Goal: Task Accomplishment & Management: Manage account settings

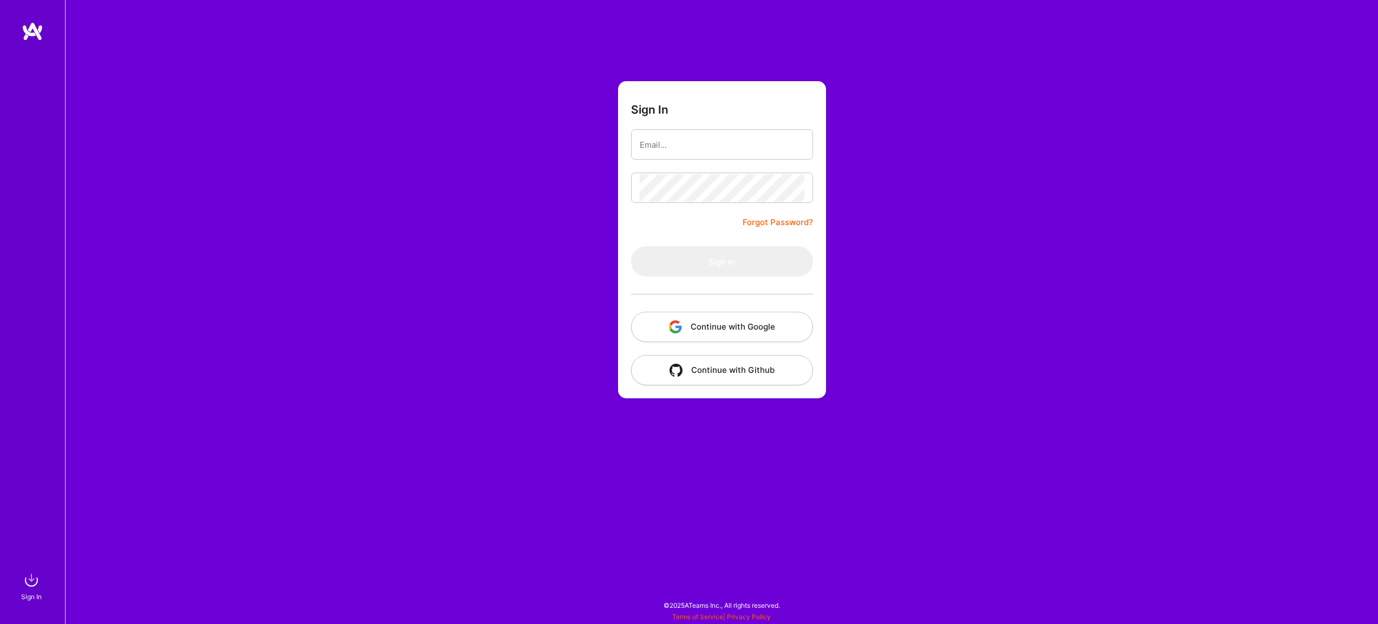
click at [732, 327] on button "Continue with Google" at bounding box center [722, 327] width 182 height 30
type input "[EMAIL_ADDRESS][DOMAIN_NAME]"
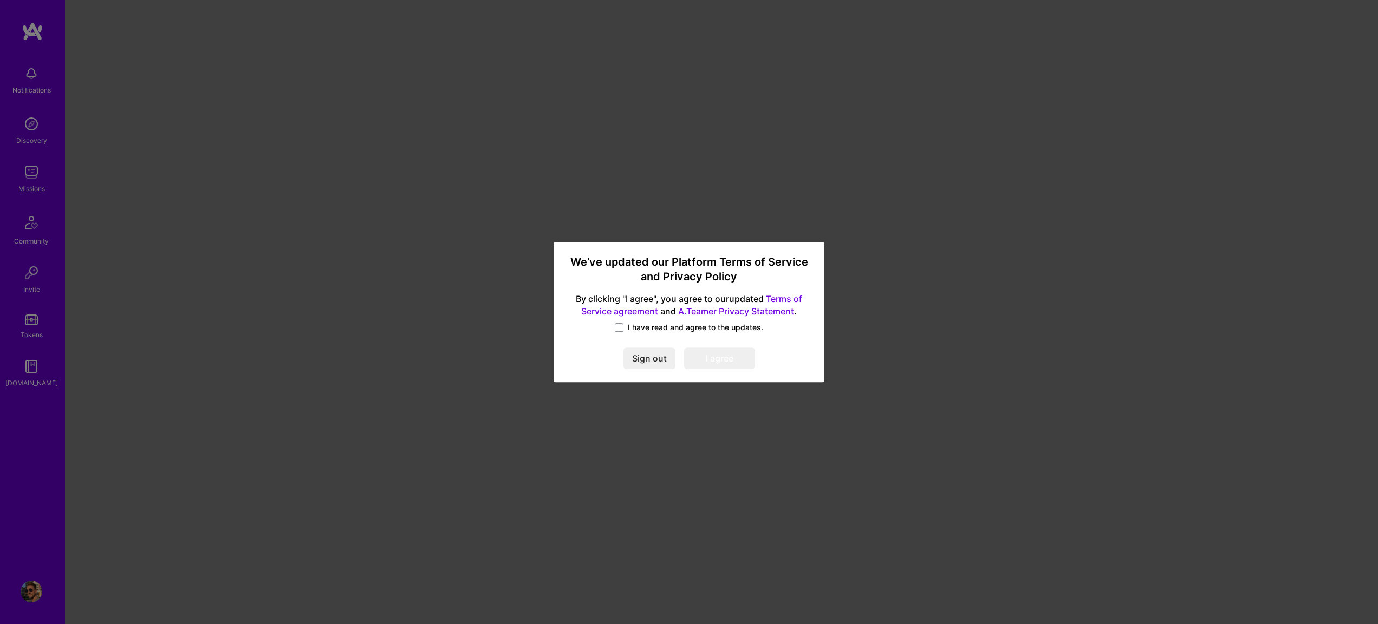
click at [665, 329] on span "I have read and agree to the updates." at bounding box center [695, 327] width 135 height 11
click at [0, 0] on input "I have read and agree to the updates." at bounding box center [0, 0] width 0 height 0
click at [720, 361] on button "I agree" at bounding box center [719, 359] width 71 height 22
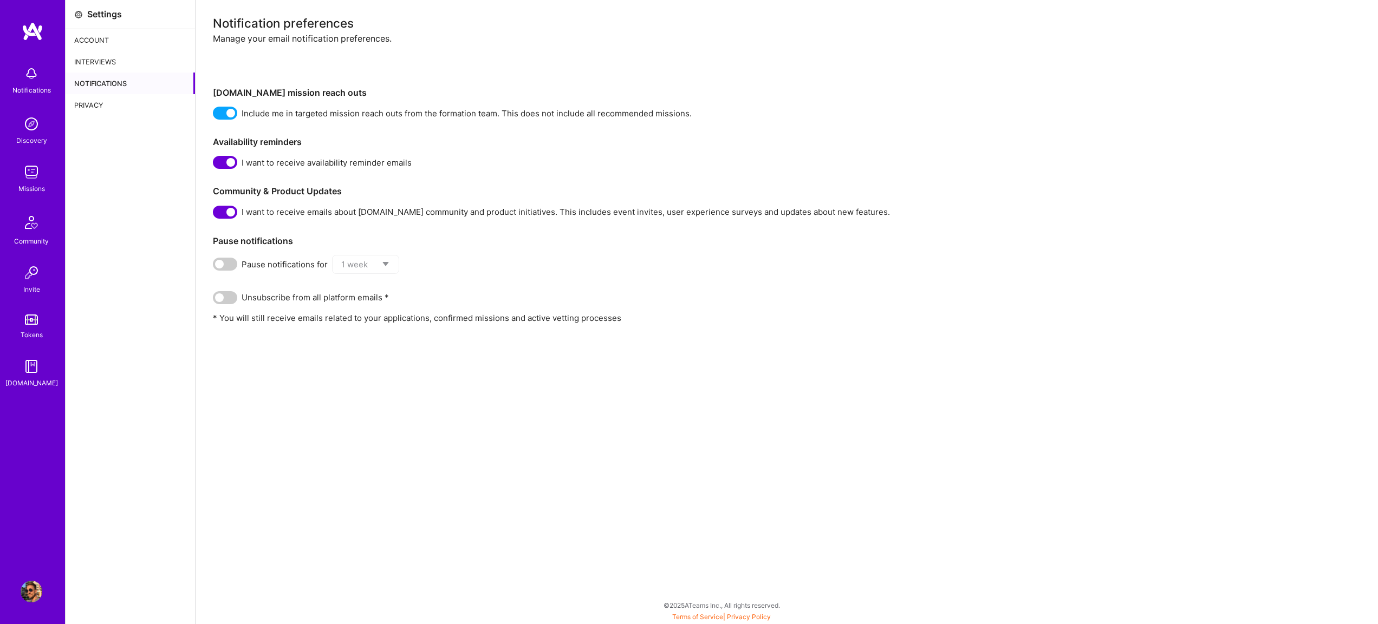
click at [35, 589] on img at bounding box center [32, 592] width 22 height 22
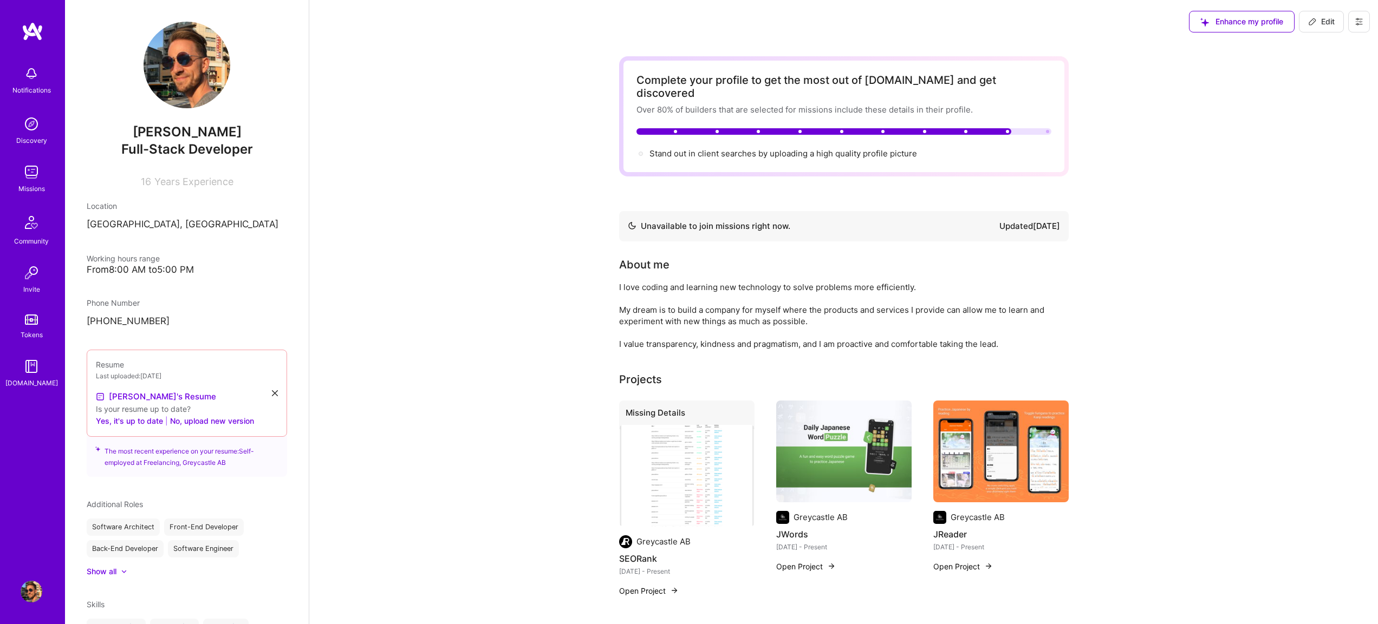
click at [28, 22] on img at bounding box center [33, 31] width 22 height 19
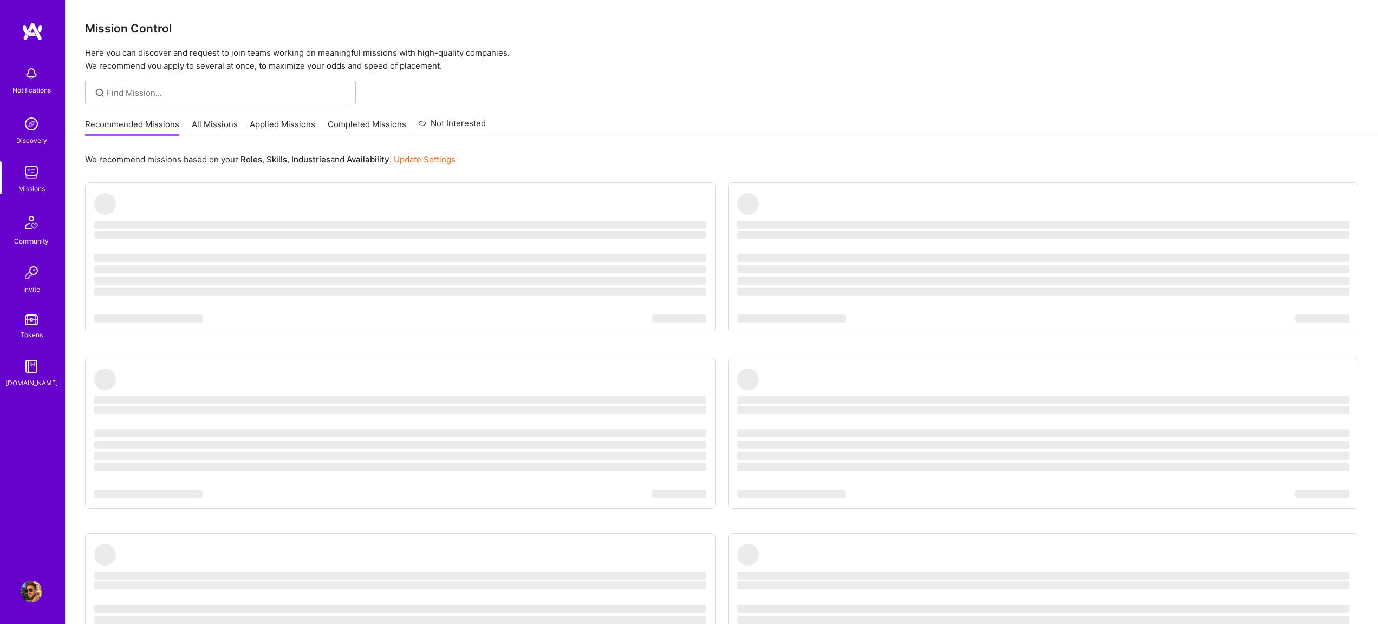
click at [196, 83] on div at bounding box center [220, 93] width 271 height 24
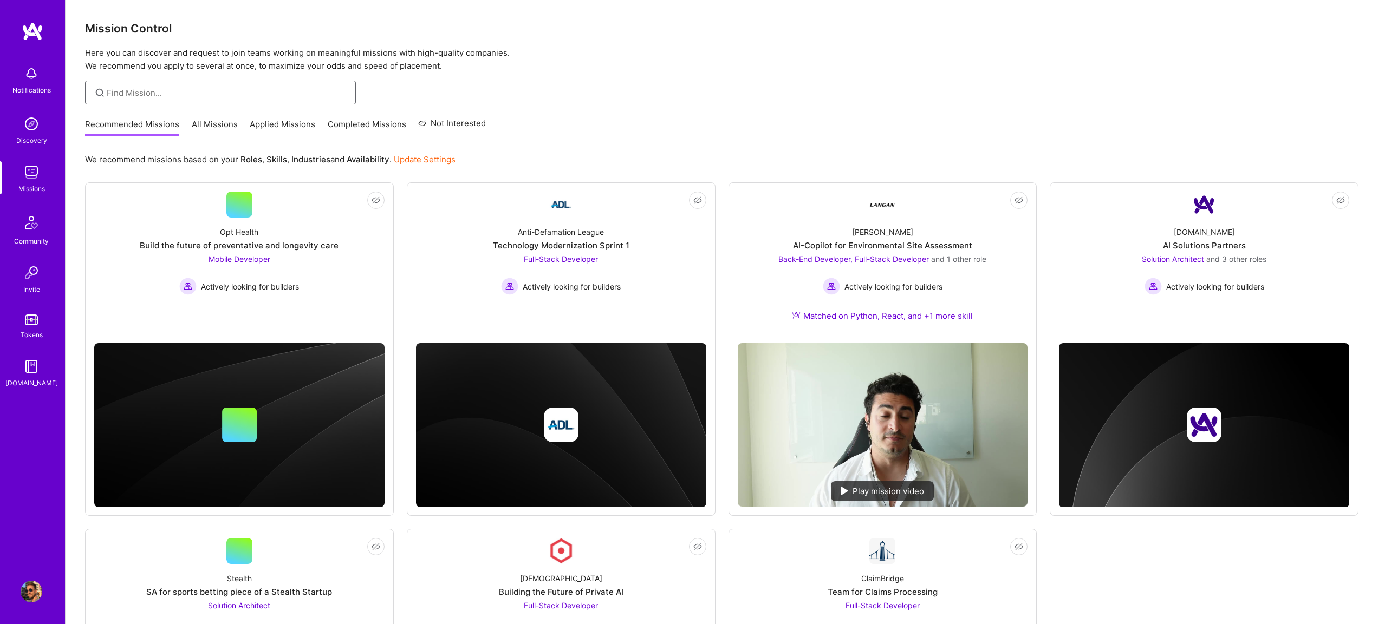
click at [191, 94] on input at bounding box center [227, 92] width 241 height 11
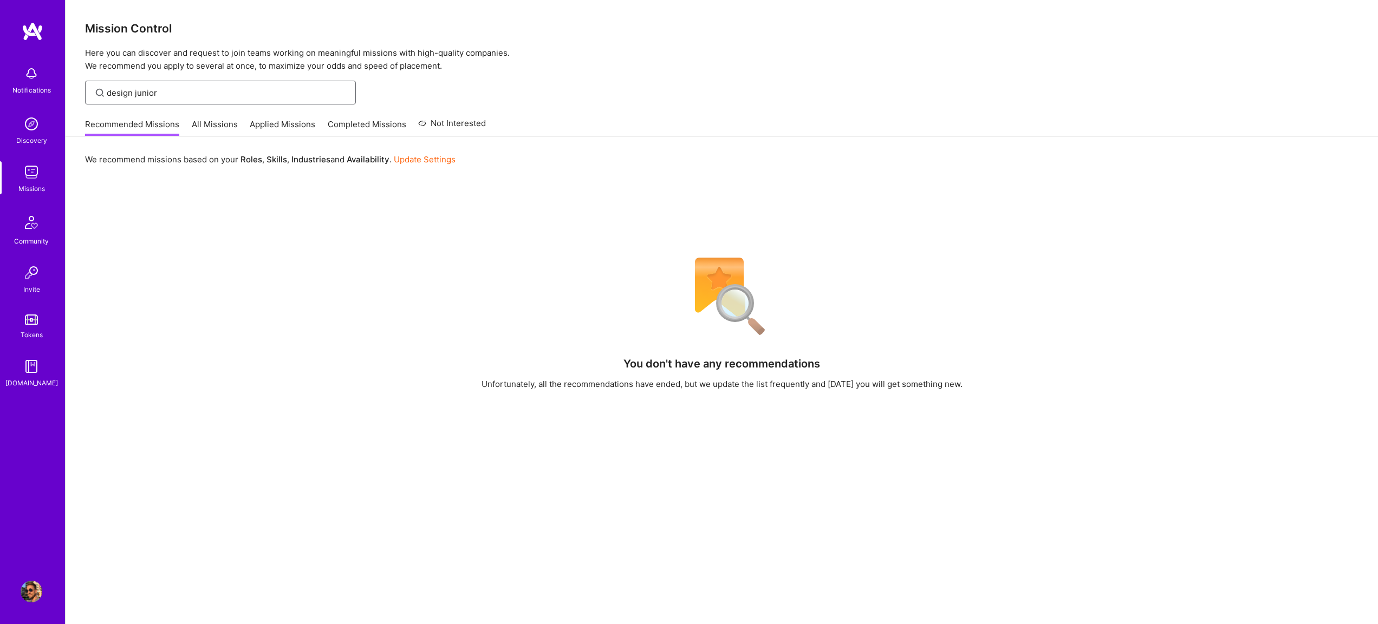
click at [171, 89] on input "design junior" at bounding box center [227, 92] width 241 height 11
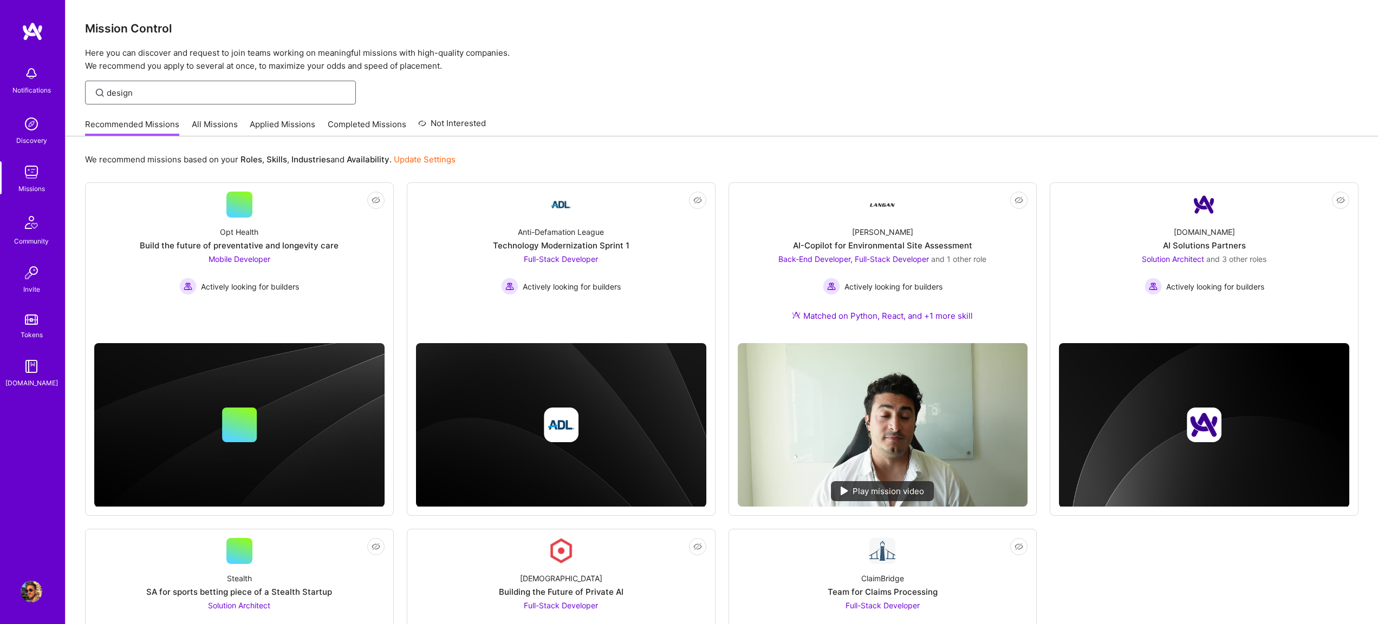
type input "design"
